Goal: Check status: Check status

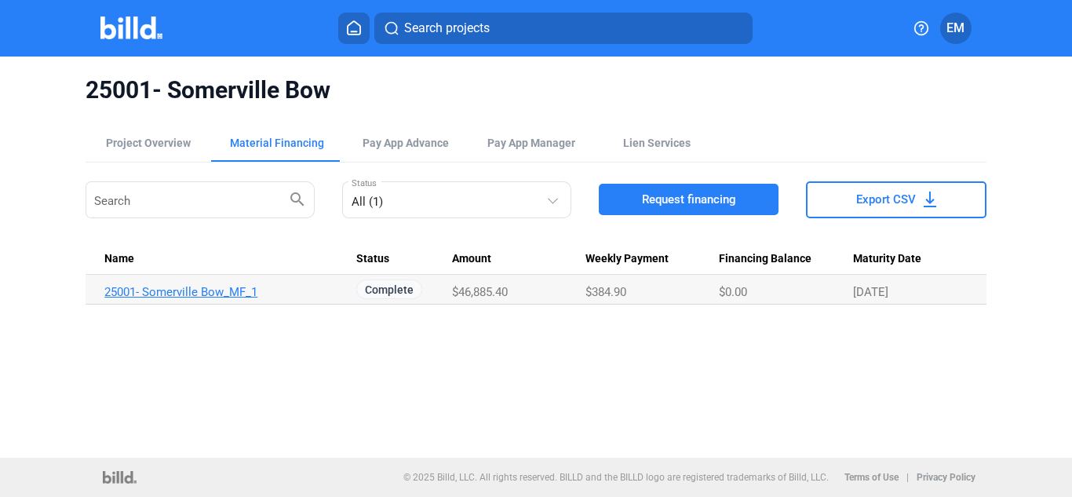
click at [232, 294] on link "25001- Somerville Bow_MF_1" at bounding box center [223, 292] width 239 height 14
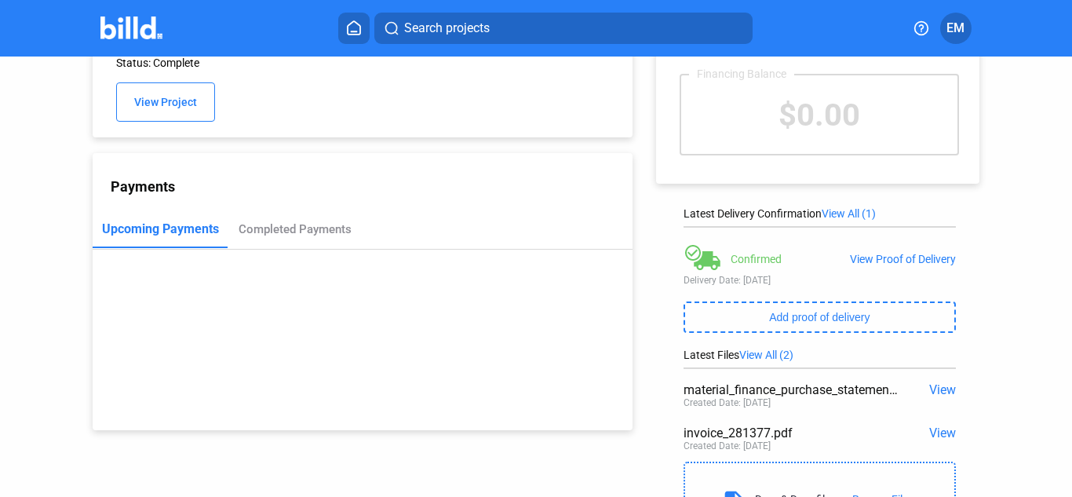
scroll to position [180, 0]
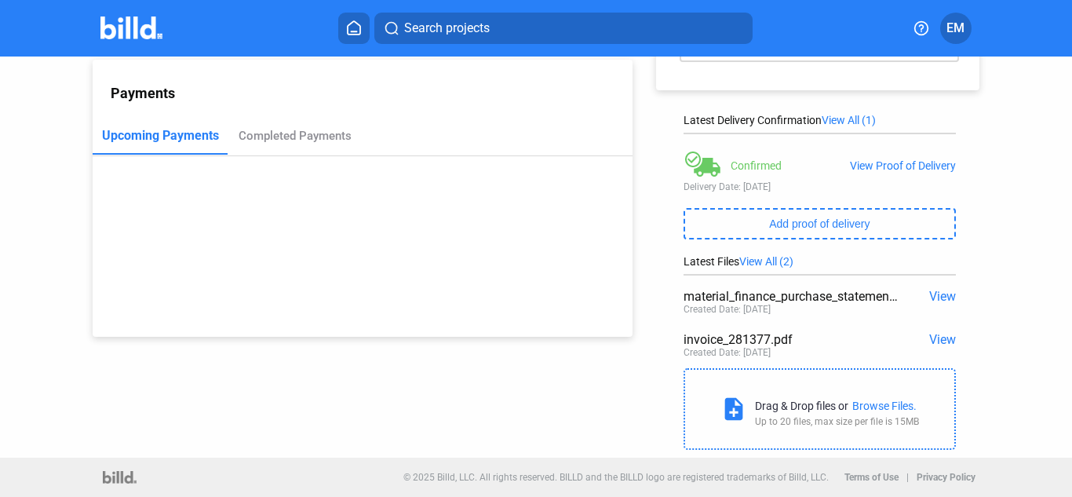
click at [931, 337] on span "View" at bounding box center [942, 339] width 27 height 15
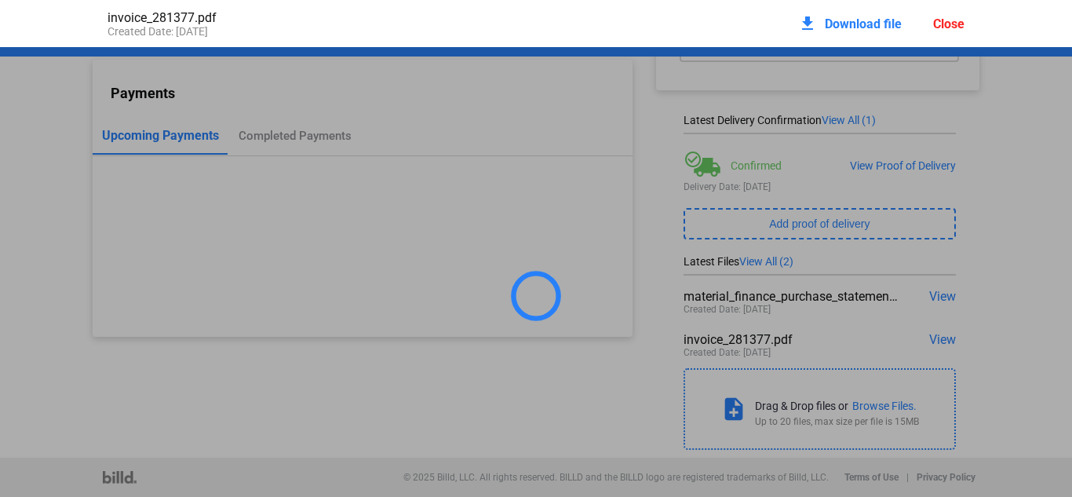
click at [923, 303] on div at bounding box center [536, 295] width 1072 height 497
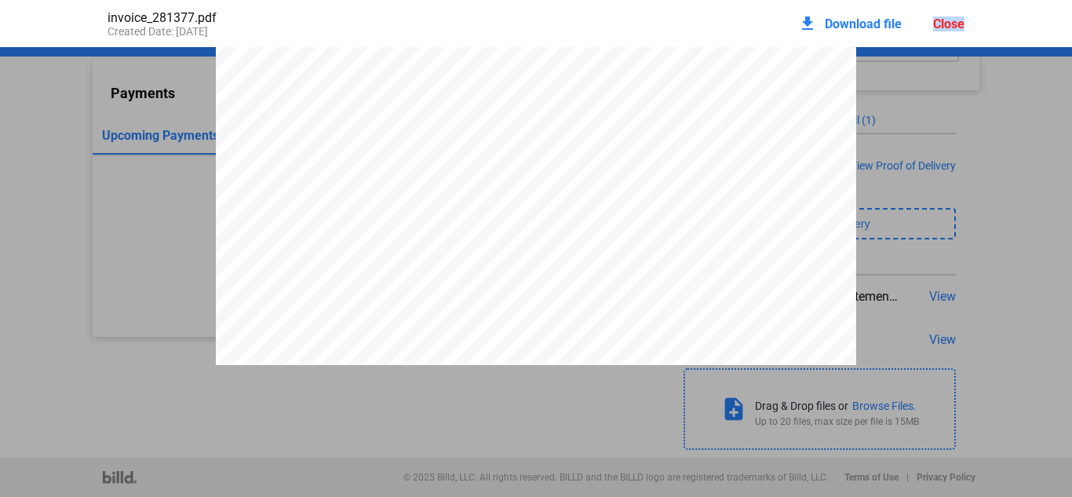
scroll to position [526, 0]
click at [173, 26] on div "Created Date: [DATE]" at bounding box center [322, 31] width 429 height 13
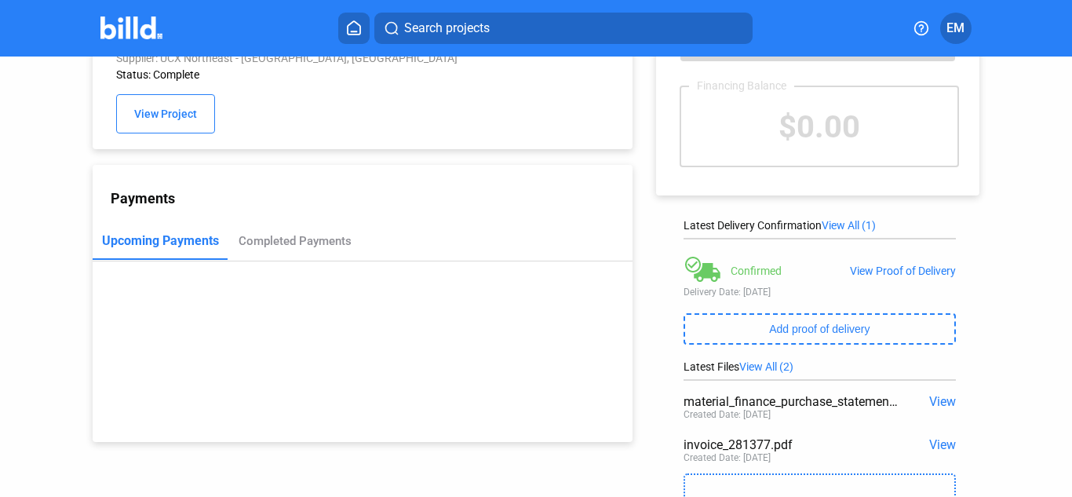
scroll to position [0, 0]
